Goal: Go to known website: Access a specific website the user already knows

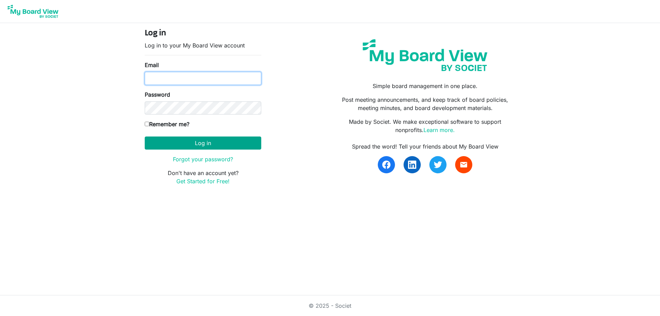
type input "dbernard@shermanchamber.us"
click at [207, 145] on button "Log in" at bounding box center [203, 142] width 117 height 13
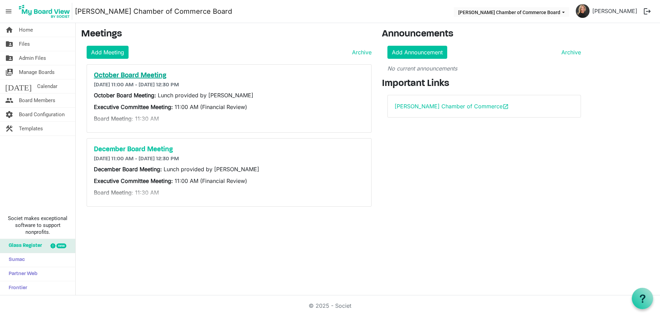
click at [129, 74] on h5 "October Board Meeting" at bounding box center [229, 76] width 271 height 8
